Goal: Task Accomplishment & Management: Manage account settings

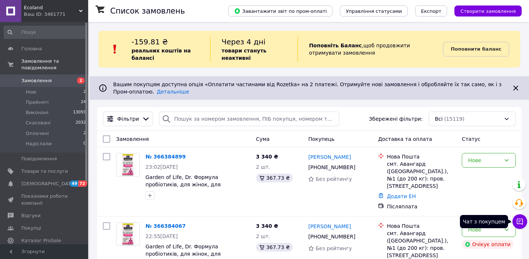
click at [522, 225] on icon at bounding box center [519, 221] width 7 height 7
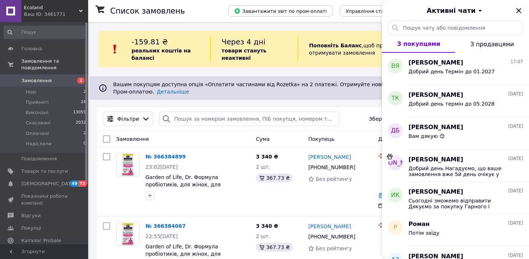
click at [519, 9] on icon "Закрити" at bounding box center [518, 10] width 9 height 9
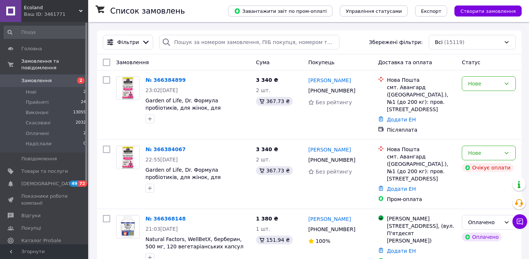
scroll to position [93, 0]
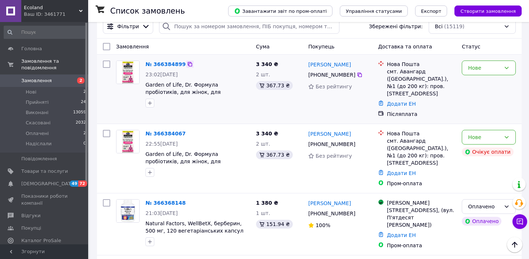
click at [191, 65] on icon at bounding box center [190, 64] width 6 height 6
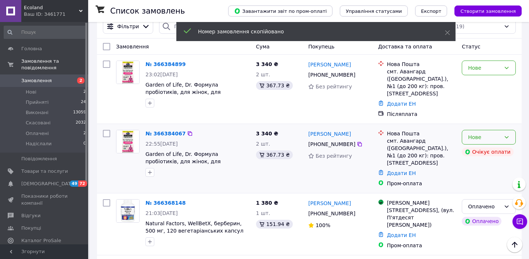
click at [473, 133] on div "Нове" at bounding box center [484, 137] width 33 height 8
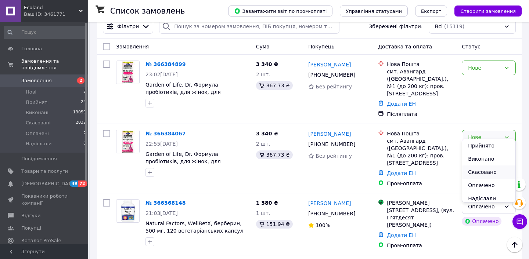
click at [475, 175] on li "Скасовано" at bounding box center [488, 172] width 53 height 13
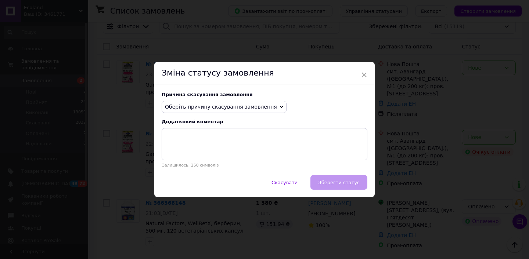
click at [229, 108] on span "Оберіть причину скасування замовлення" at bounding box center [221, 107] width 112 height 6
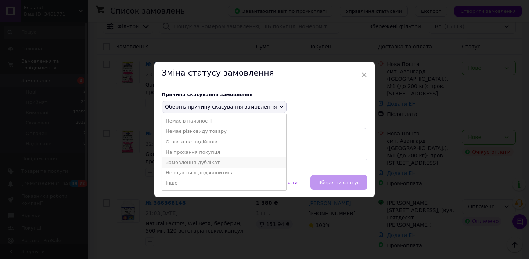
click at [215, 161] on li "Замовлення-дублікат" at bounding box center [224, 163] width 124 height 10
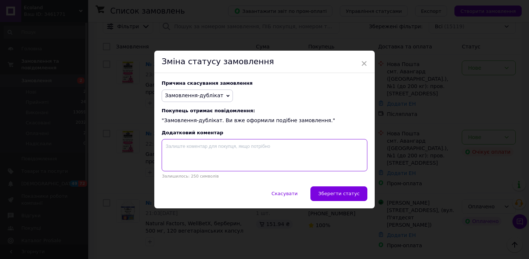
click at [217, 146] on textarea at bounding box center [265, 155] width 206 height 32
paste textarea "366384899"
type textarea "366384899"
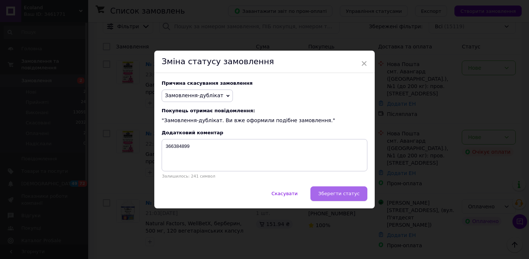
click at [327, 191] on span "Зберегти статус" at bounding box center [339, 194] width 42 height 6
